Goal: Information Seeking & Learning: Learn about a topic

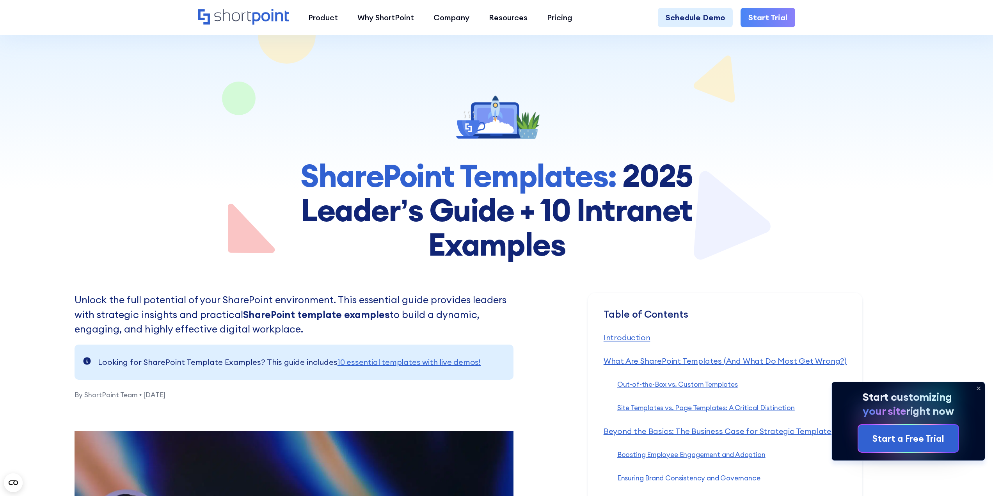
scroll to position [78, 0]
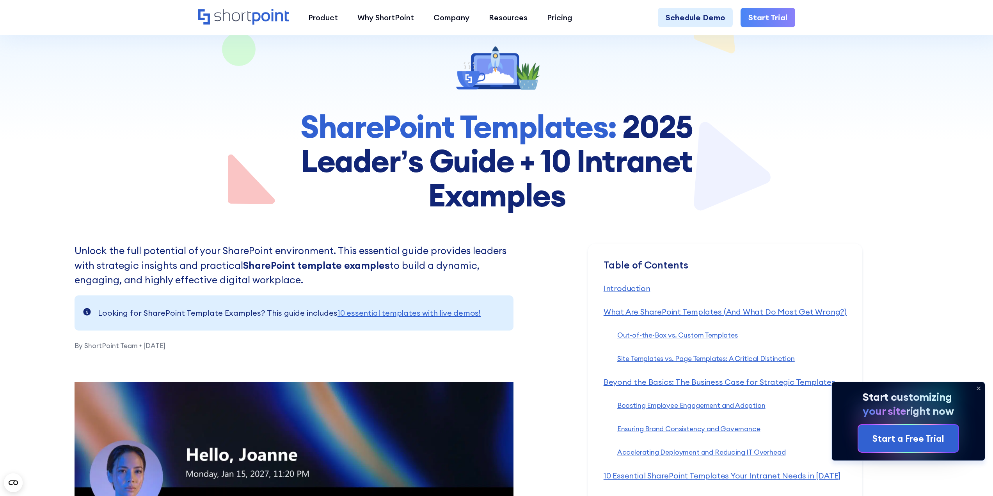
click at [981, 388] on icon at bounding box center [979, 388] width 12 height 12
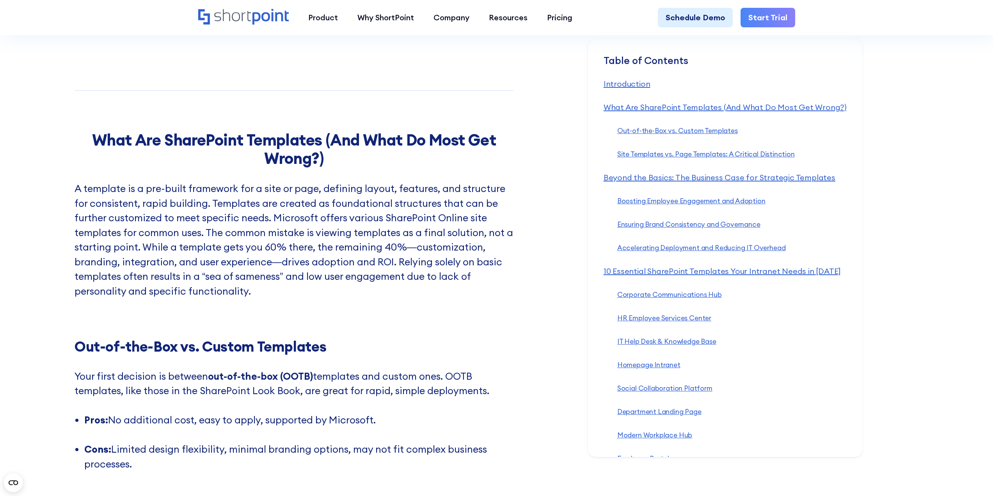
scroll to position [1015, 0]
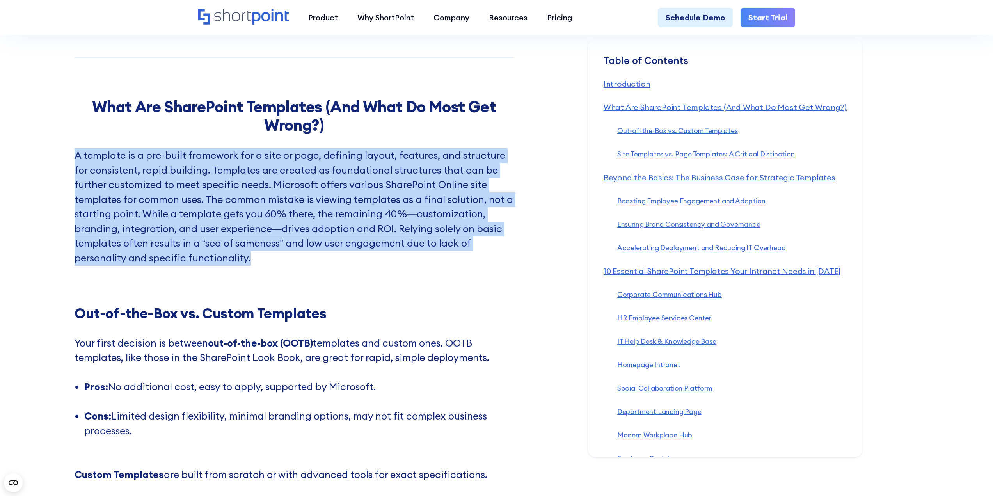
drag, startPoint x: 256, startPoint y: 263, endPoint x: 73, endPoint y: 142, distance: 219.7
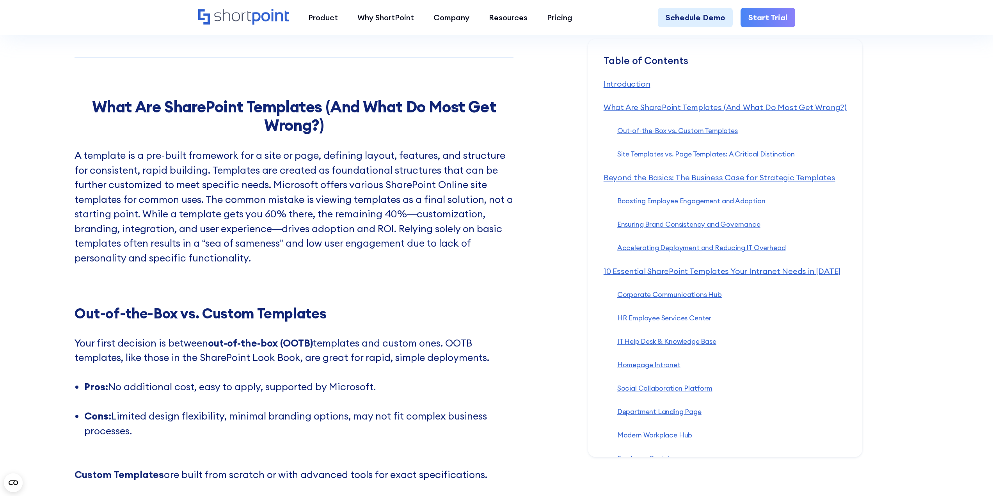
click at [103, 123] on h2 "What Are SharePoint Templates (And What Do Most Get Wrong?)" at bounding box center [294, 116] width 439 height 36
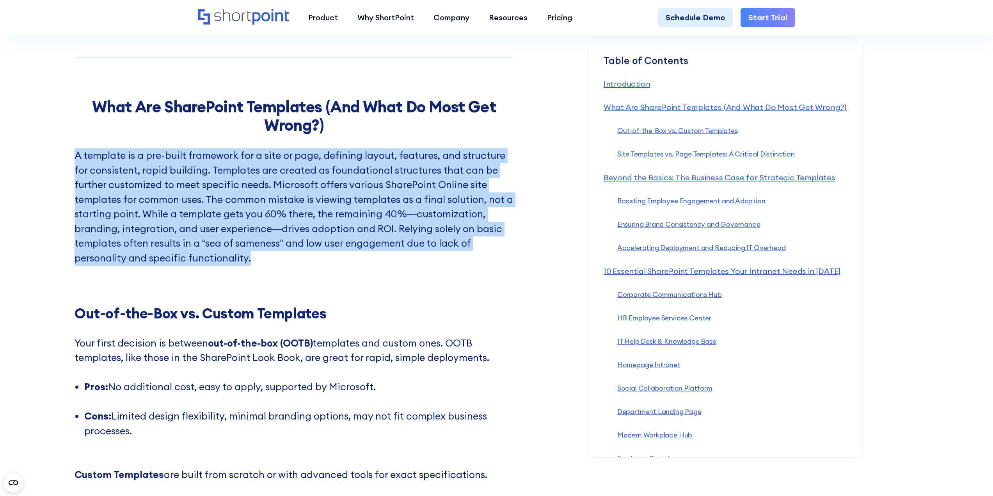
drag, startPoint x: 76, startPoint y: 151, endPoint x: 253, endPoint y: 261, distance: 209.0
click at [253, 261] on p "A template is a pre-built framework for a site or page, defining layout, featur…" at bounding box center [294, 206] width 439 height 117
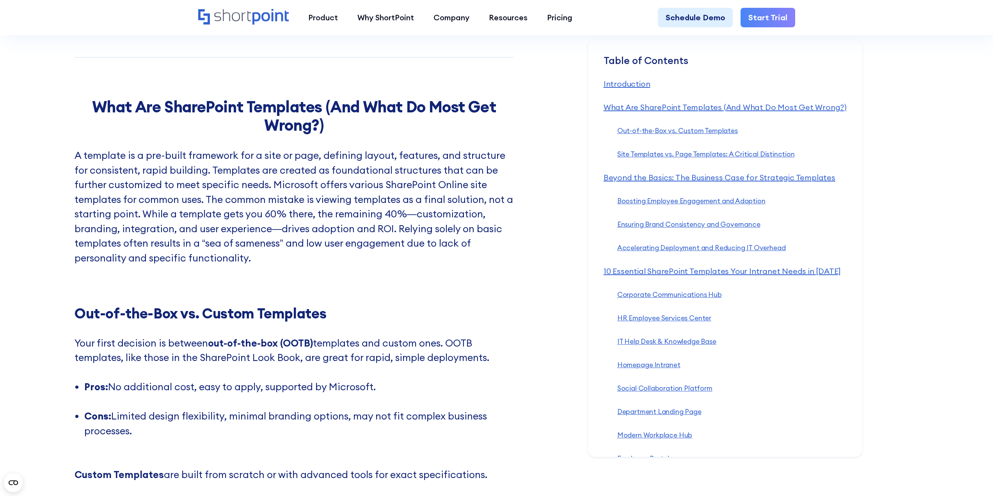
click at [440, 268] on div "What Are SharePoint Templates (And What Do Most Get Wrong?) A template is a pre…" at bounding box center [294, 502] width 439 height 808
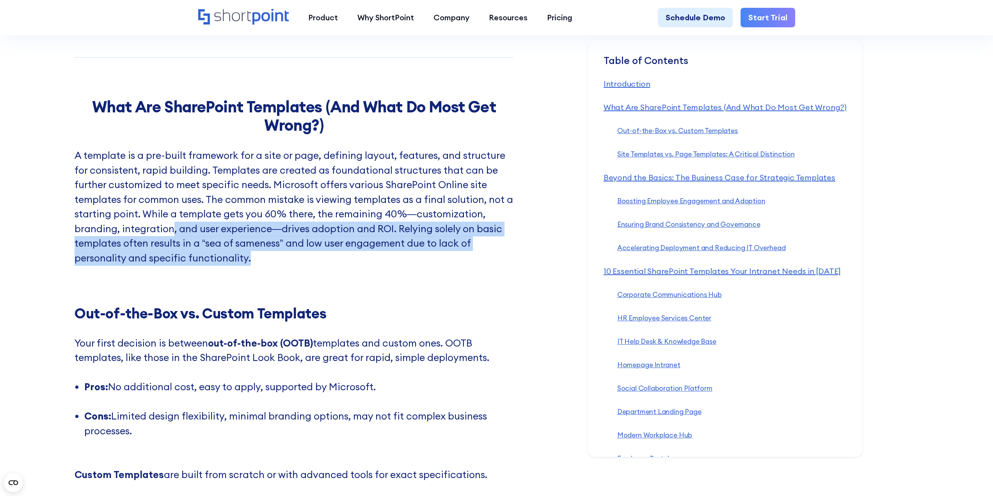
drag, startPoint x: 254, startPoint y: 262, endPoint x: 173, endPoint y: 226, distance: 88.4
click at [173, 226] on p "A template is a pre-built framework for a site or page, defining layout, featur…" at bounding box center [294, 206] width 439 height 117
click at [366, 257] on p "A template is a pre-built framework for a site or page, defining layout, featur…" at bounding box center [294, 206] width 439 height 117
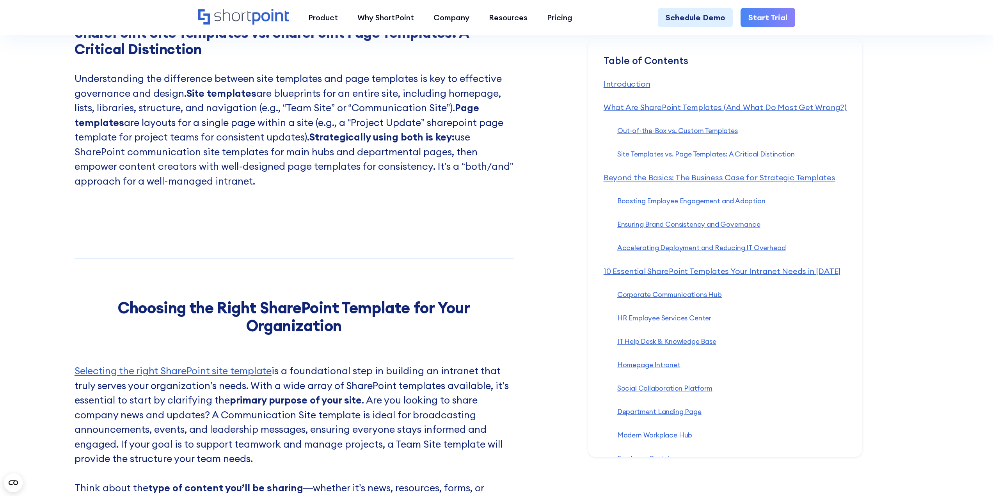
scroll to position [1952, 0]
